Goal: Find specific page/section: Find specific page/section

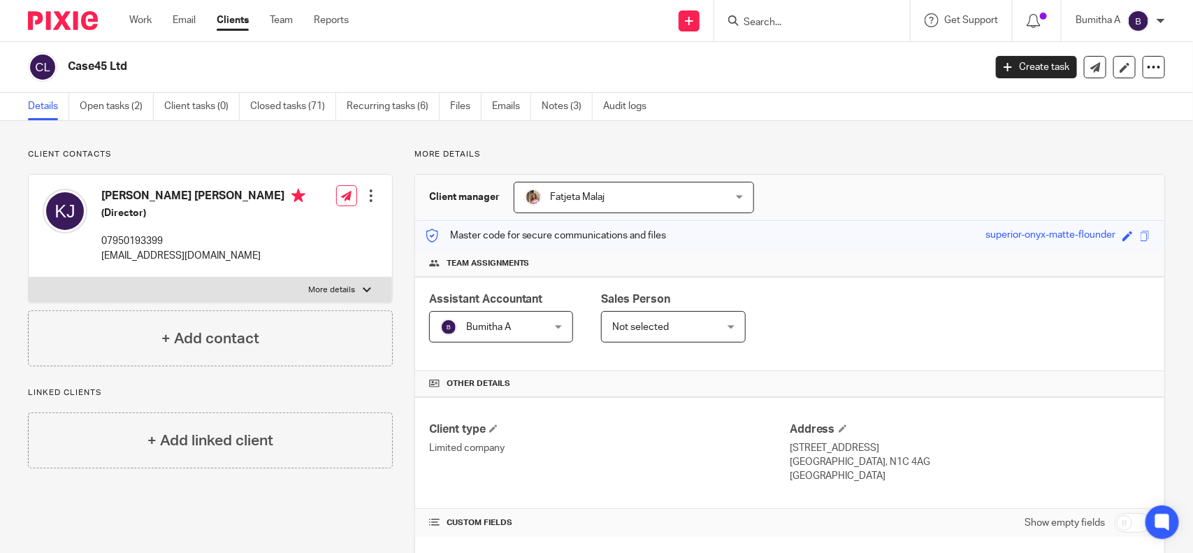
scroll to position [437, 0]
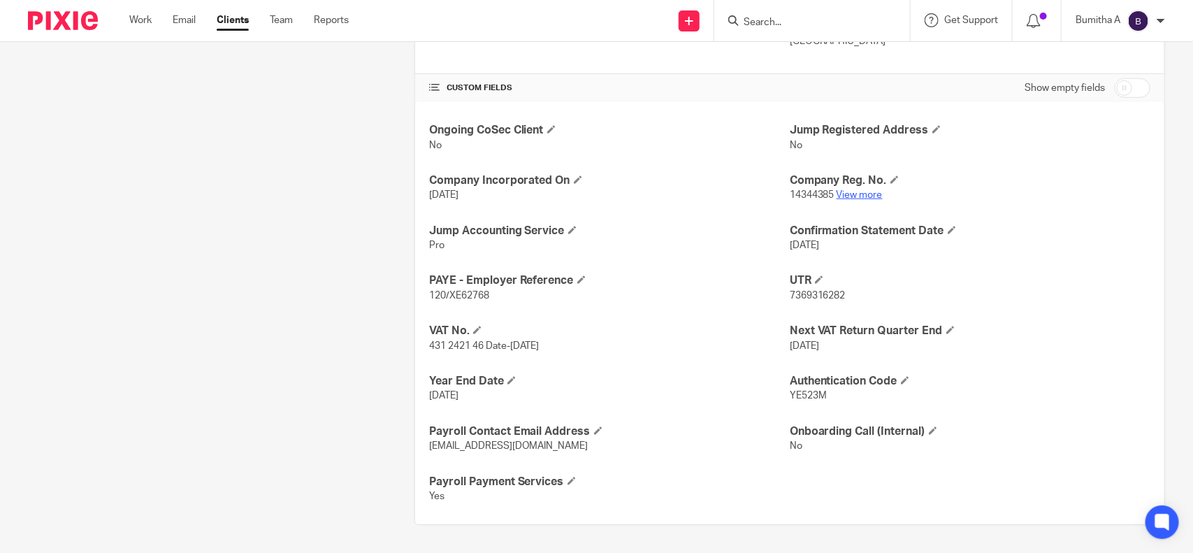
drag, startPoint x: 0, startPoint y: 0, endPoint x: 858, endPoint y: 197, distance: 880.7
click at [858, 197] on link "View more" at bounding box center [860, 195] width 46 height 10
click at [767, 23] on input "Search" at bounding box center [805, 23] width 126 height 13
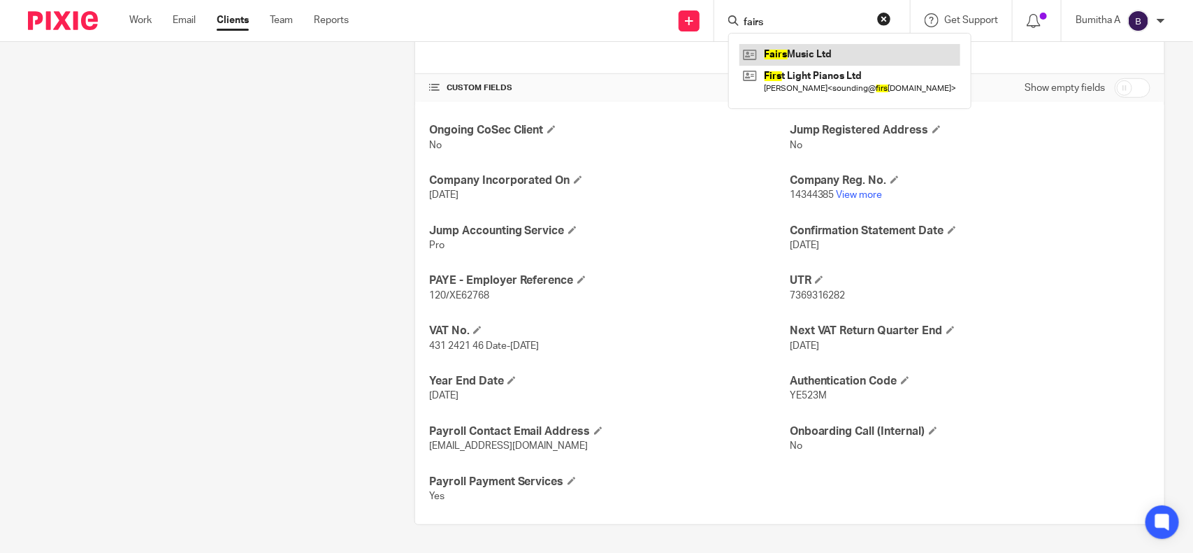
type input "fairs"
click at [778, 55] on link at bounding box center [850, 54] width 221 height 21
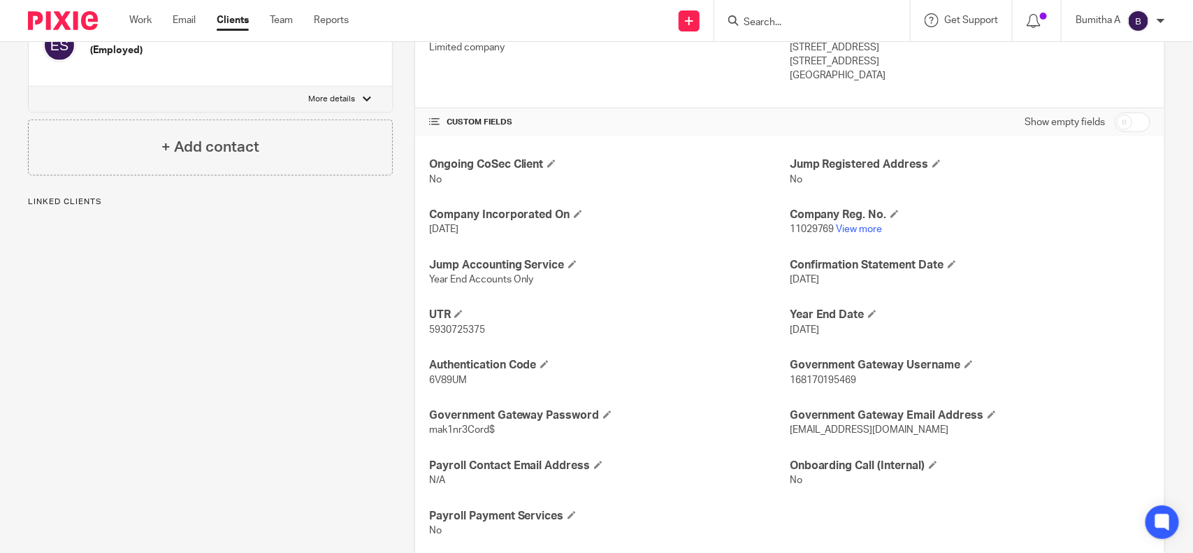
scroll to position [437, 0]
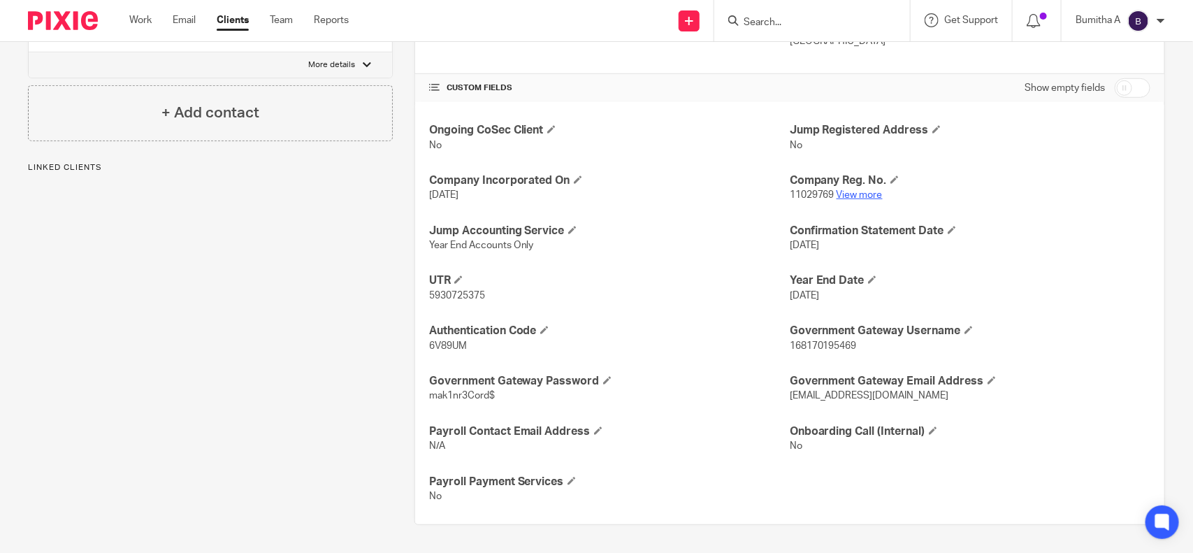
click at [858, 193] on link "View more" at bounding box center [860, 195] width 46 height 10
